Goal: Information Seeking & Learning: Understand process/instructions

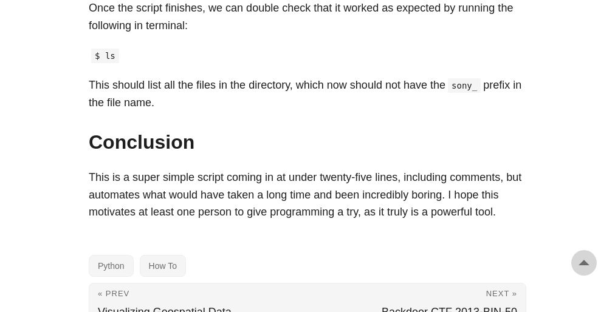
click at [307, 112] on p "This should list all the files in the directory, which now should not have the …" at bounding box center [307, 94] width 437 height 35
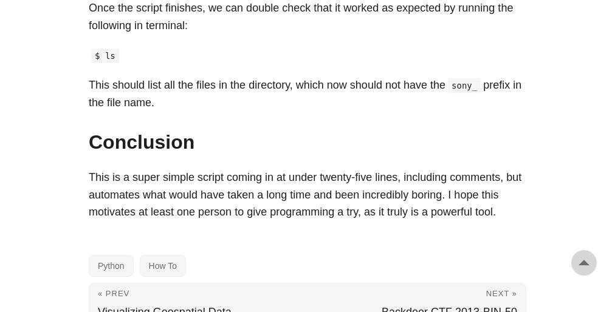
click at [307, 112] on p "This should list all the files in the directory, which now should not have the …" at bounding box center [307, 94] width 437 height 35
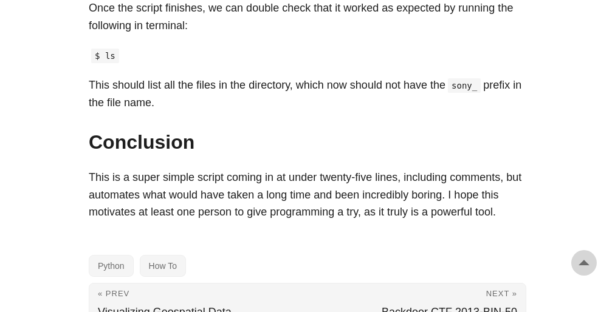
click at [307, 112] on p "This should list all the files in the directory, which now should not have the …" at bounding box center [307, 94] width 437 height 35
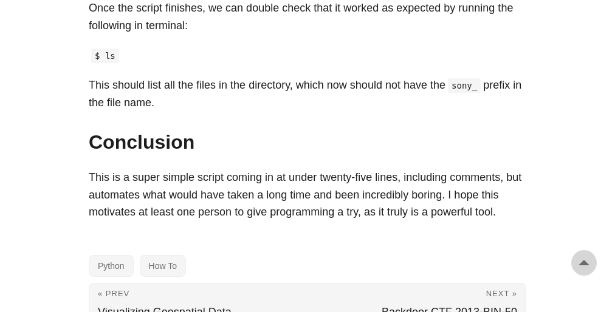
click at [307, 112] on p "This should list all the files in the directory, which now should not have the …" at bounding box center [307, 94] width 437 height 35
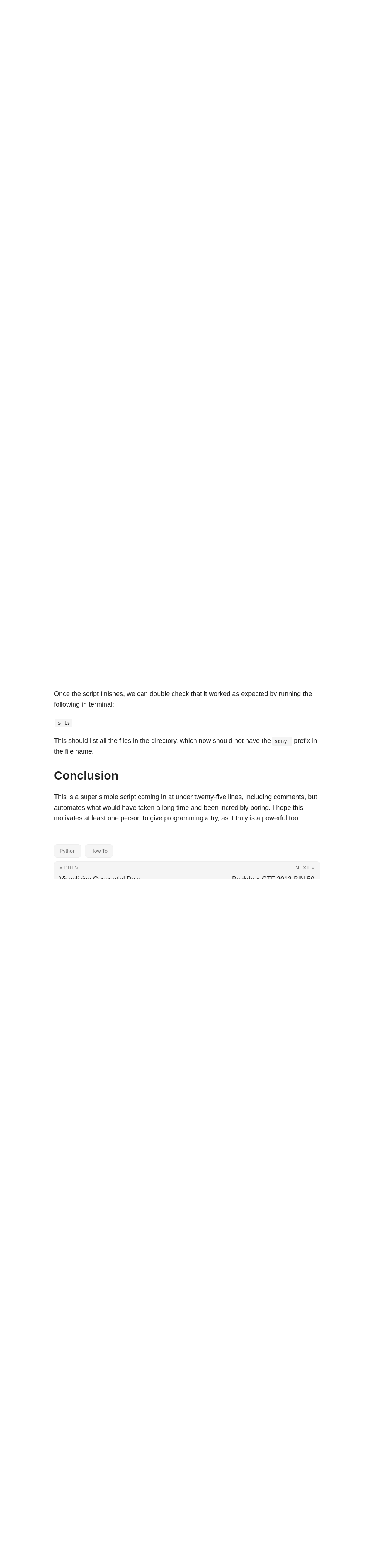
scroll to position [32, 0]
